Goal: Navigation & Orientation: Locate item on page

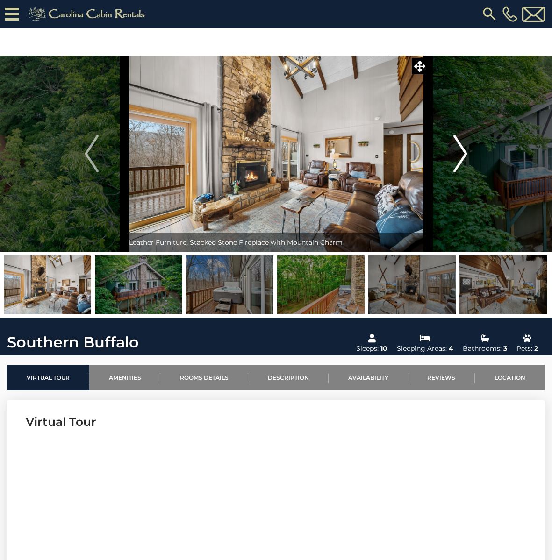
click at [465, 154] on img "Next" at bounding box center [460, 153] width 14 height 37
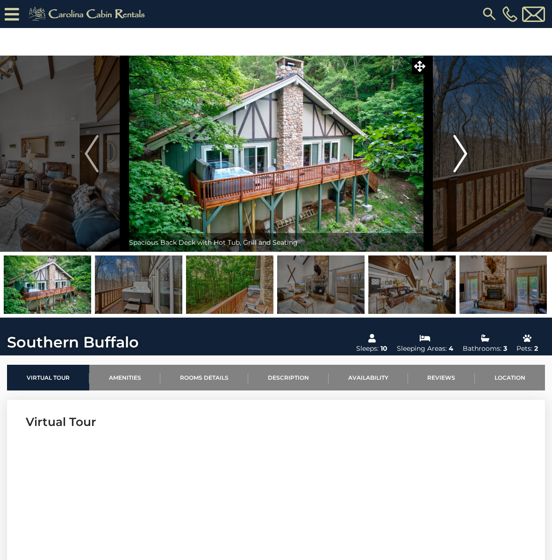
click at [465, 154] on img "Next" at bounding box center [460, 153] width 14 height 37
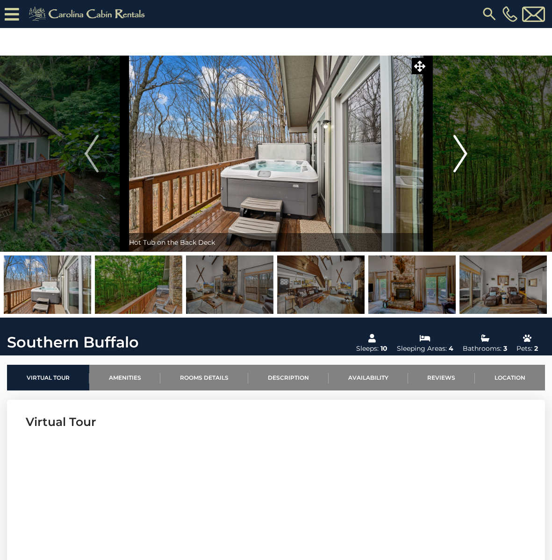
click at [465, 154] on img "Next" at bounding box center [460, 153] width 14 height 37
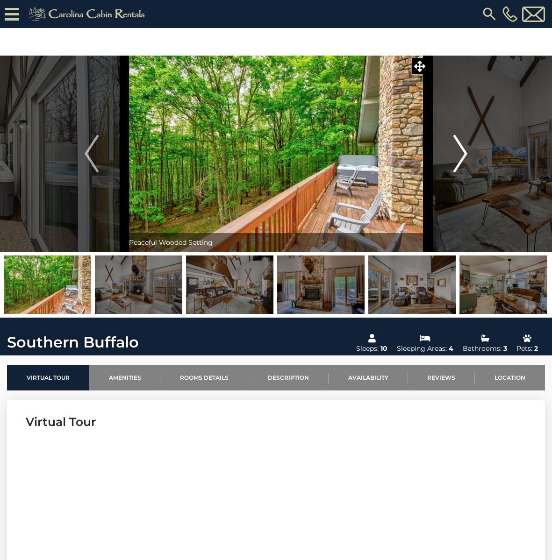
click at [465, 154] on img "Next" at bounding box center [460, 153] width 14 height 37
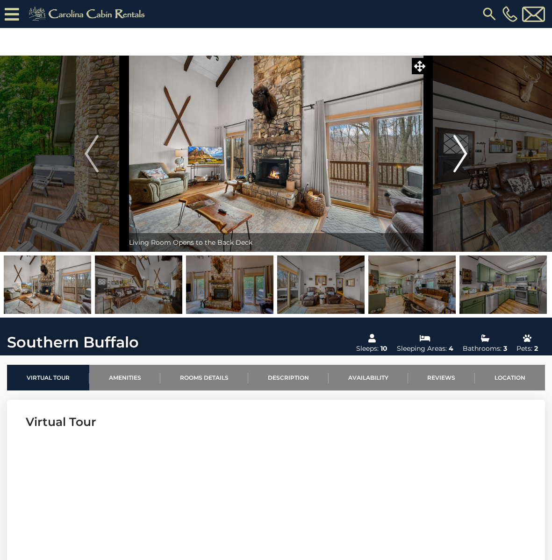
click at [465, 154] on img "Next" at bounding box center [460, 153] width 14 height 37
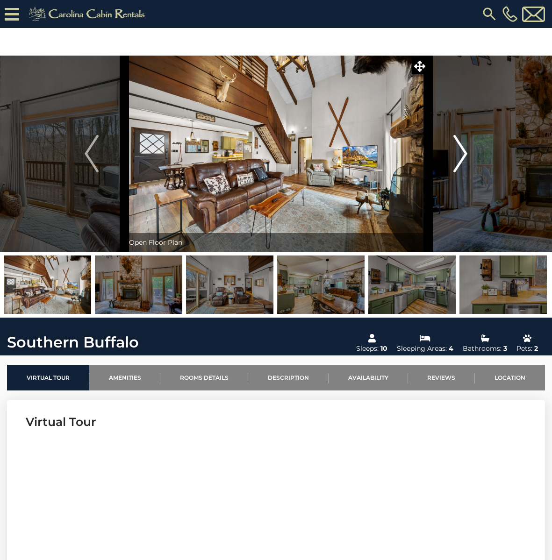
click at [465, 154] on img "Next" at bounding box center [460, 153] width 14 height 37
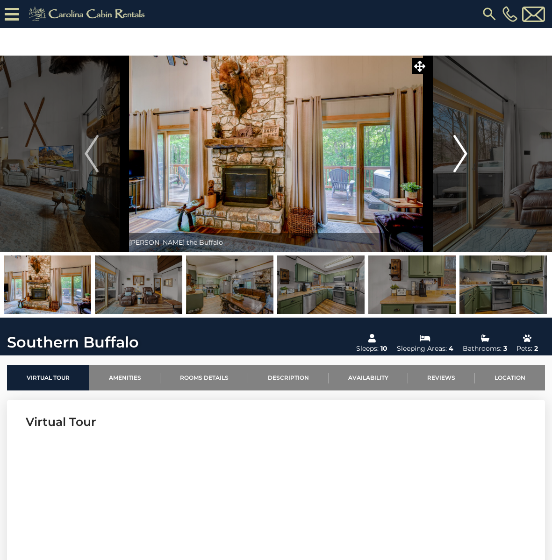
click at [467, 153] on img "Next" at bounding box center [460, 153] width 14 height 37
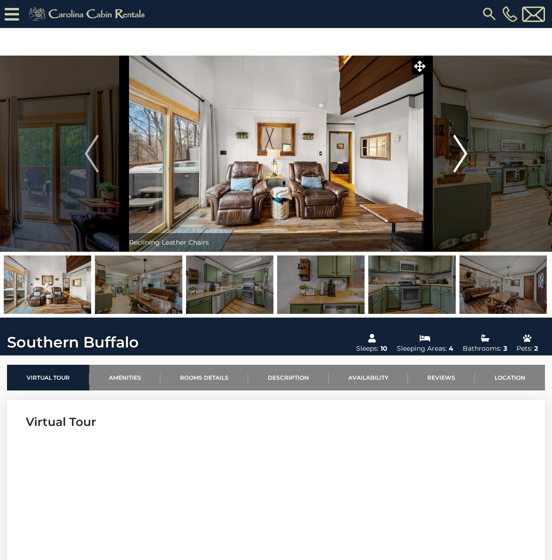
click at [467, 153] on img "Next" at bounding box center [460, 153] width 14 height 37
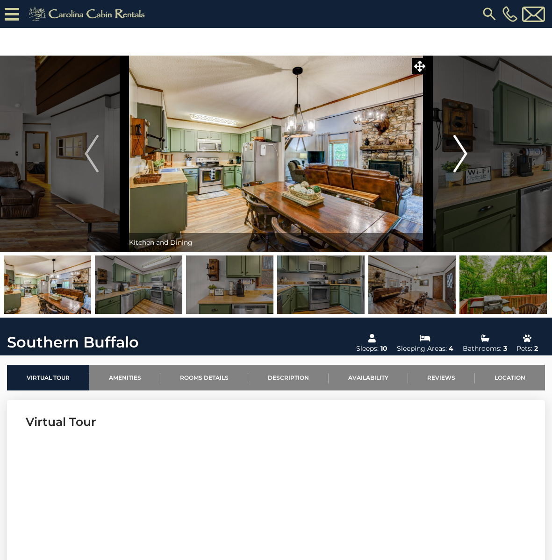
click at [467, 153] on img "Next" at bounding box center [460, 153] width 14 height 37
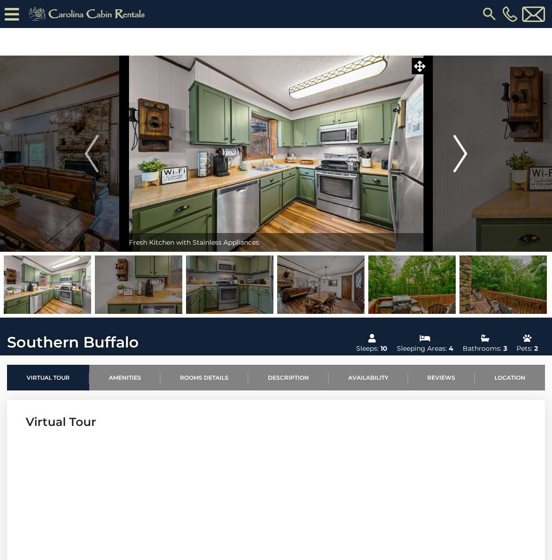
click at [467, 153] on img "Next" at bounding box center [460, 153] width 14 height 37
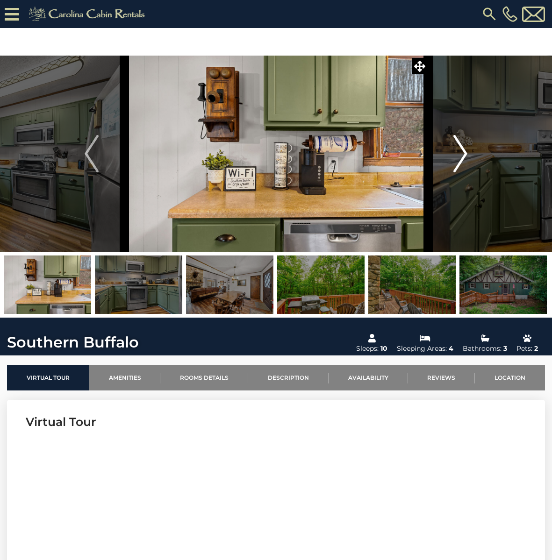
click at [467, 153] on img "Next" at bounding box center [460, 153] width 14 height 37
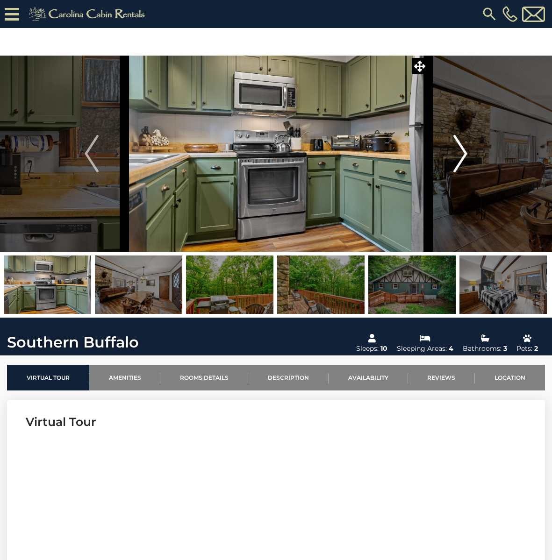
click at [467, 153] on img "Next" at bounding box center [460, 153] width 14 height 37
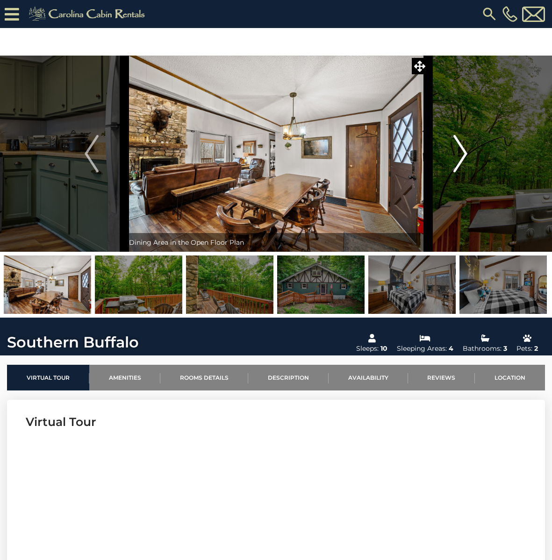
click at [467, 153] on img "Next" at bounding box center [460, 153] width 14 height 37
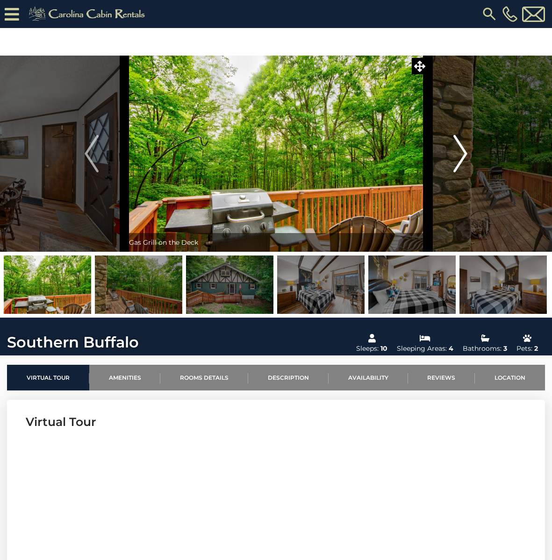
click at [465, 151] on img "Next" at bounding box center [460, 153] width 14 height 37
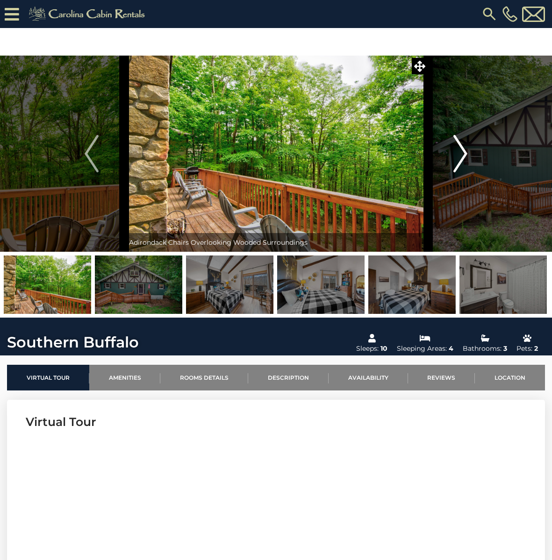
click at [465, 151] on img "Next" at bounding box center [460, 153] width 14 height 37
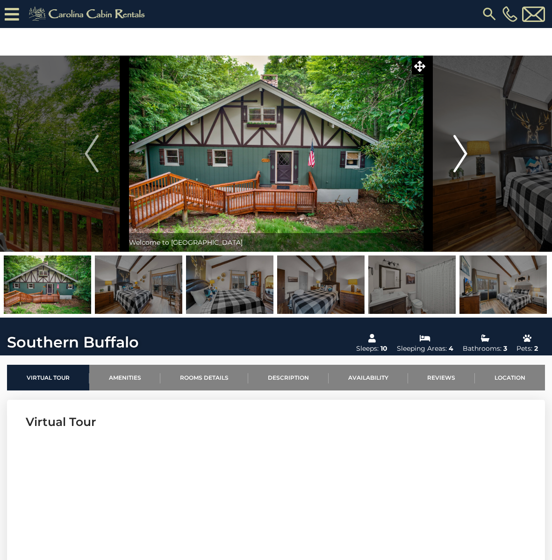
click at [465, 151] on img "Next" at bounding box center [460, 153] width 14 height 37
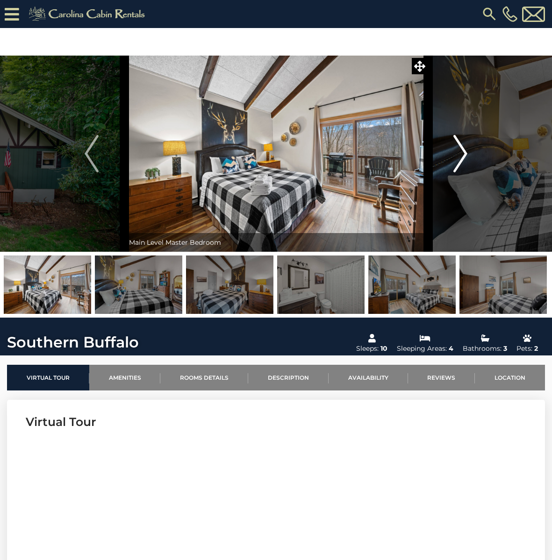
click at [465, 151] on img "Next" at bounding box center [460, 153] width 14 height 37
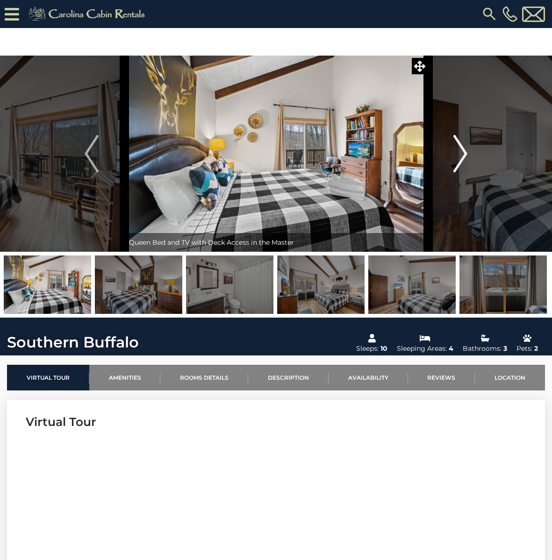
click at [465, 151] on img "Next" at bounding box center [460, 153] width 14 height 37
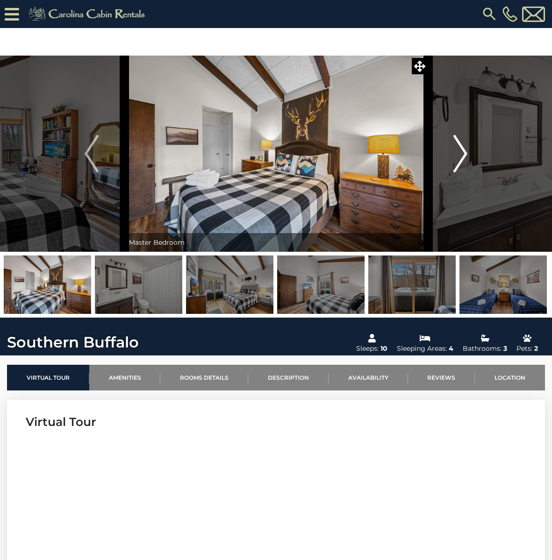
click at [465, 151] on img "Next" at bounding box center [460, 153] width 14 height 37
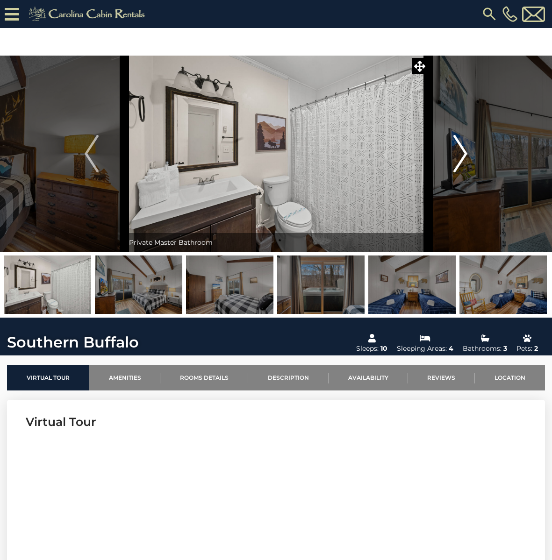
click at [465, 151] on img "Next" at bounding box center [460, 153] width 14 height 37
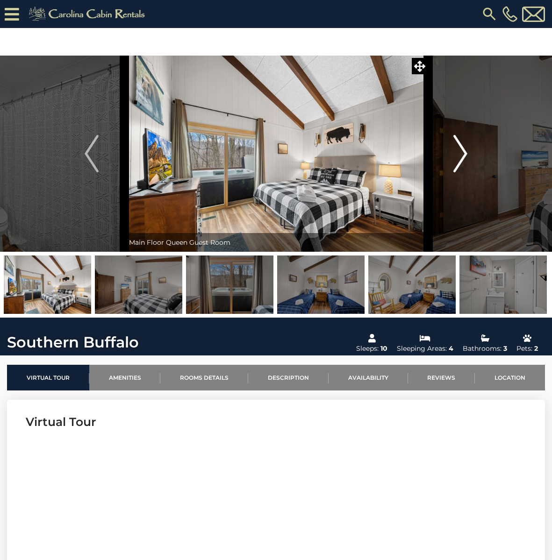
click at [465, 151] on img "Next" at bounding box center [460, 153] width 14 height 37
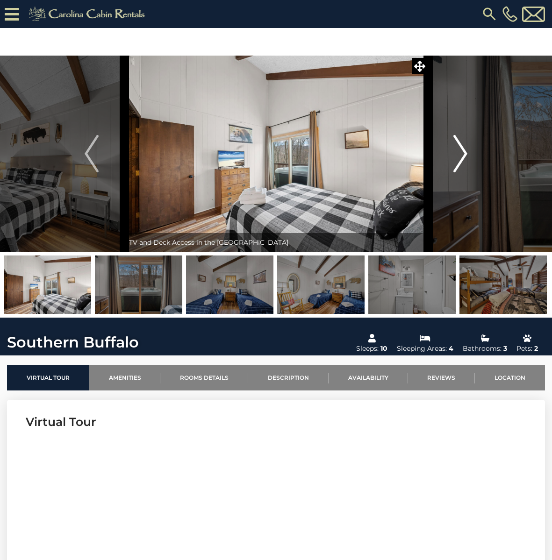
click at [465, 151] on img "Next" at bounding box center [460, 153] width 14 height 37
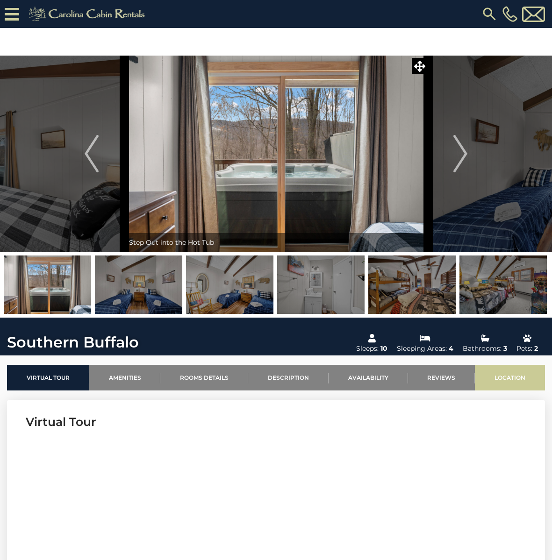
click at [507, 375] on link "Location" at bounding box center [509, 378] width 70 height 26
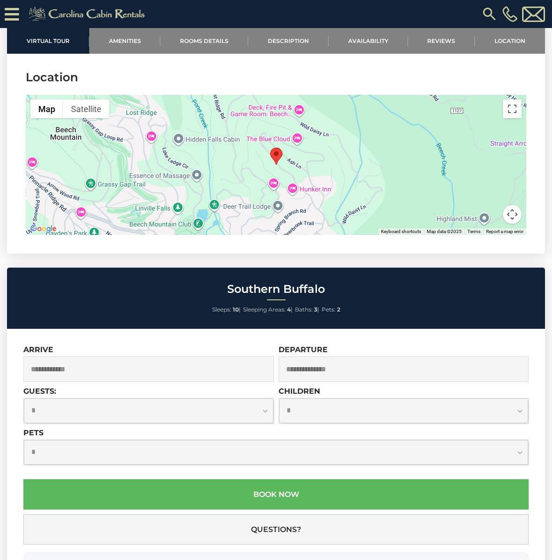
scroll to position [2250, 0]
click at [44, 99] on button "Map" at bounding box center [46, 108] width 33 height 19
click at [42, 99] on button "Map" at bounding box center [46, 108] width 33 height 19
click at [510, 205] on button "Map camera controls" at bounding box center [512, 214] width 19 height 19
click at [489, 158] on button "Zoom in" at bounding box center [488, 167] width 19 height 19
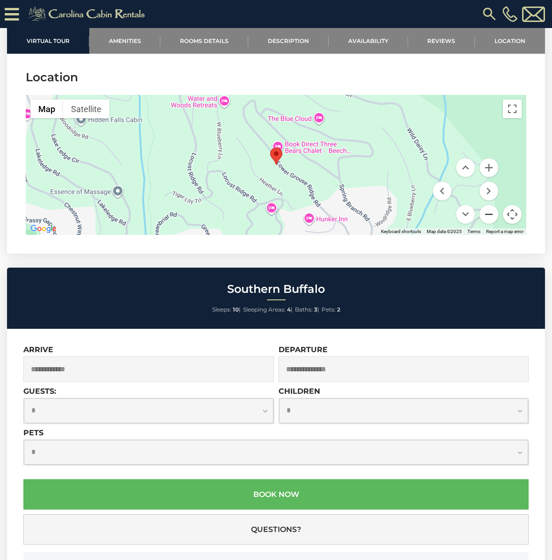
click at [488, 205] on button "Zoom out" at bounding box center [488, 214] width 19 height 19
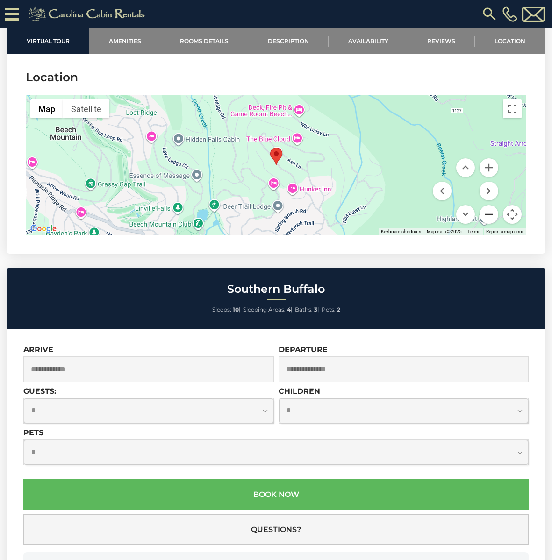
click at [488, 205] on button "Zoom out" at bounding box center [488, 214] width 19 height 19
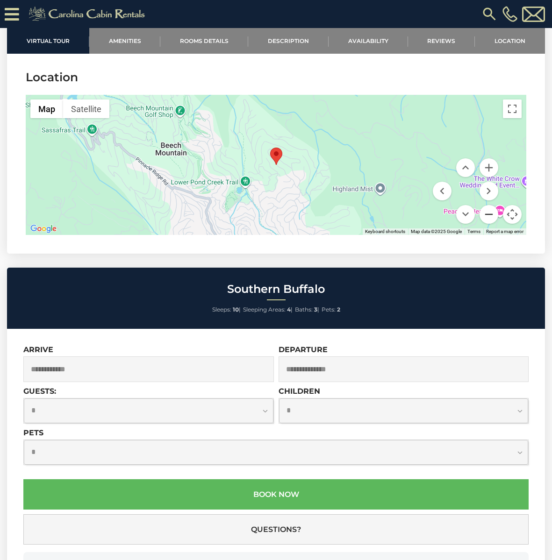
click at [488, 205] on button "Zoom out" at bounding box center [488, 214] width 19 height 19
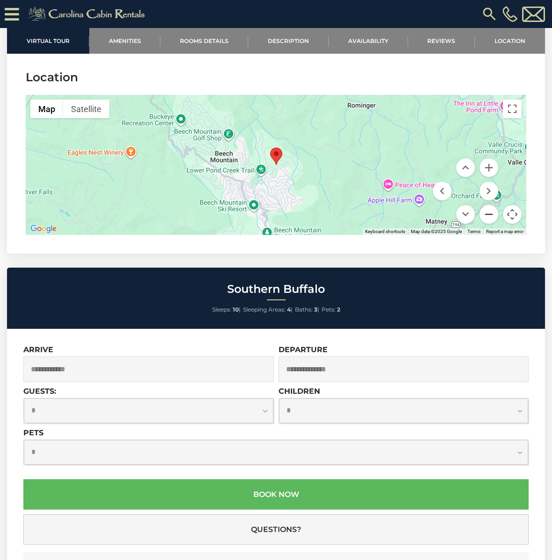
click at [488, 205] on button "Zoom out" at bounding box center [488, 214] width 19 height 19
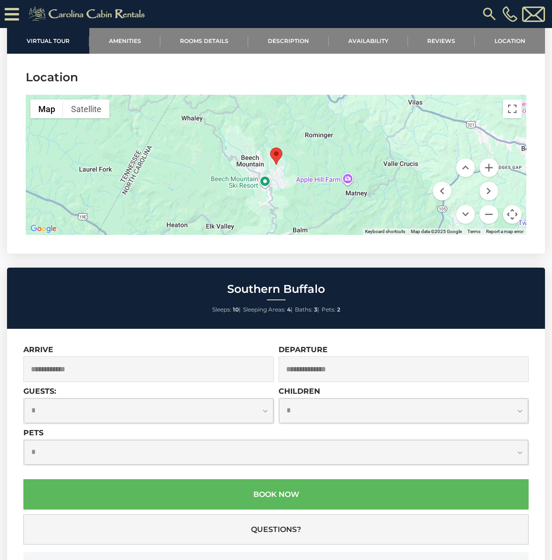
drag, startPoint x: 454, startPoint y: 171, endPoint x: 458, endPoint y: 117, distance: 53.8
click at [458, 117] on div "Map Terrain Satellite Labels Keyboard shortcuts Map Data Map data ©2025 Google …" at bounding box center [276, 165] width 500 height 140
click at [486, 205] on button "Zoom out" at bounding box center [488, 214] width 19 height 19
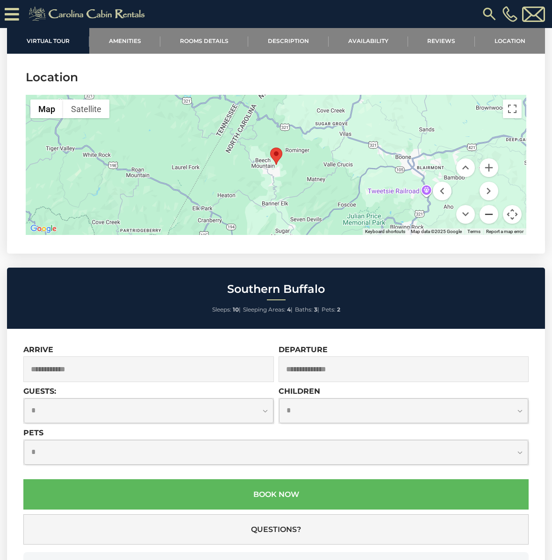
click at [486, 205] on button "Zoom out" at bounding box center [488, 214] width 19 height 19
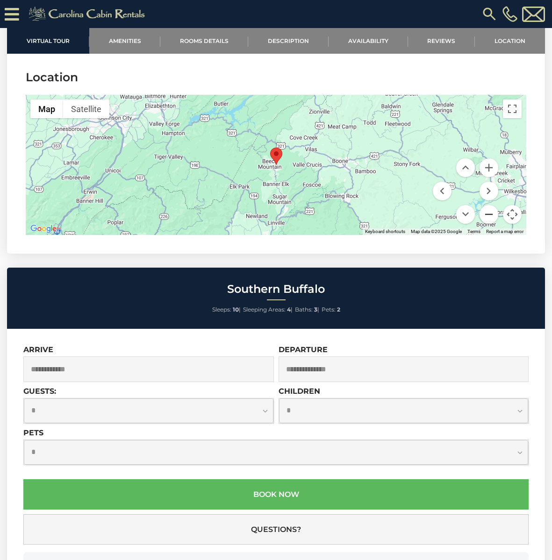
click at [486, 205] on button "Zoom out" at bounding box center [488, 214] width 19 height 19
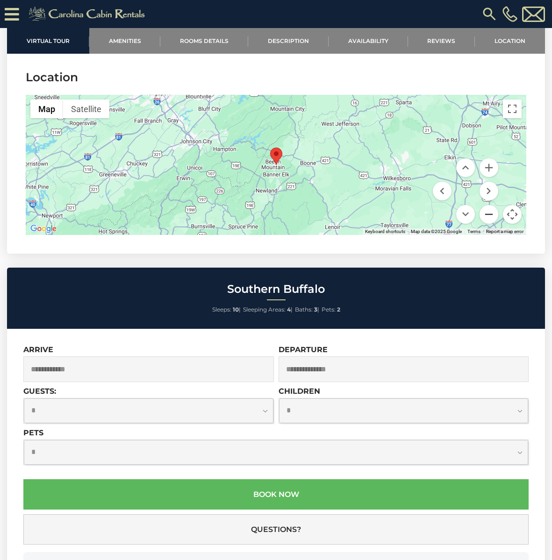
click at [490, 205] on button "Zoom out" at bounding box center [488, 214] width 19 height 19
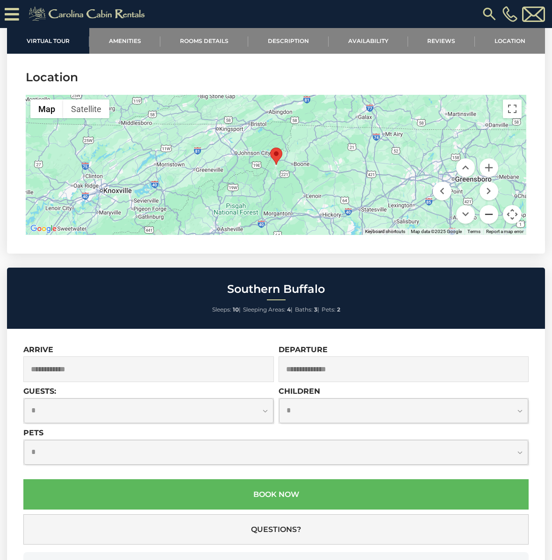
click at [490, 205] on button "Zoom out" at bounding box center [488, 214] width 19 height 19
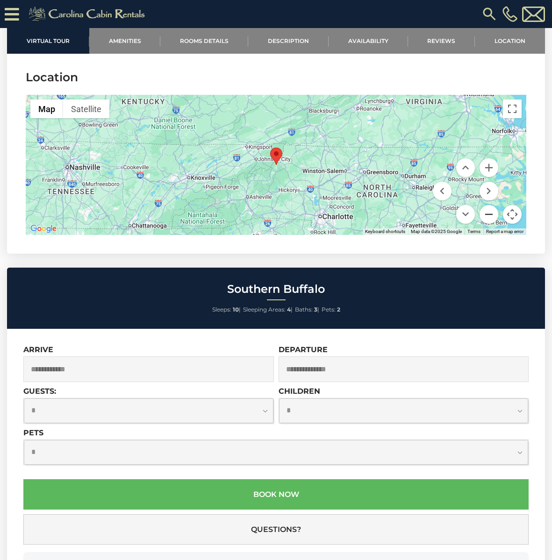
click at [490, 205] on button "Zoom out" at bounding box center [488, 214] width 19 height 19
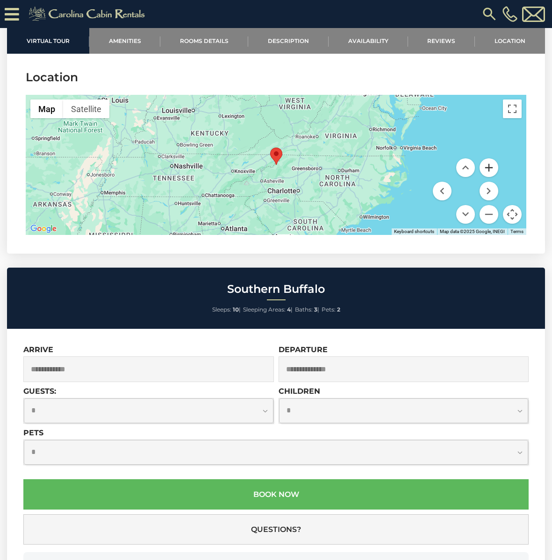
click at [489, 158] on button "Zoom in" at bounding box center [488, 167] width 19 height 19
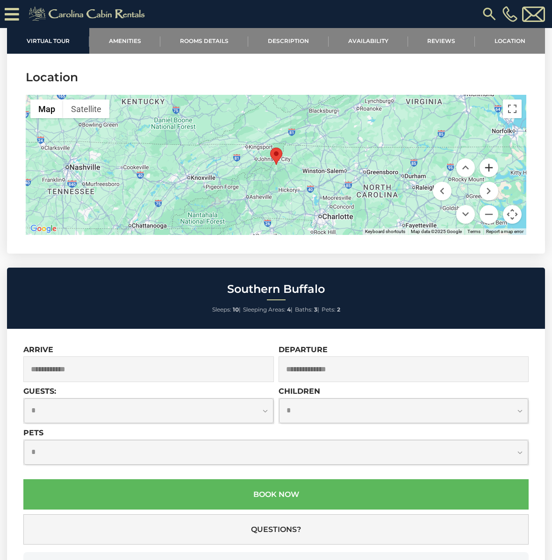
click at [489, 158] on button "Zoom in" at bounding box center [488, 167] width 19 height 19
